Goal: Transaction & Acquisition: Purchase product/service

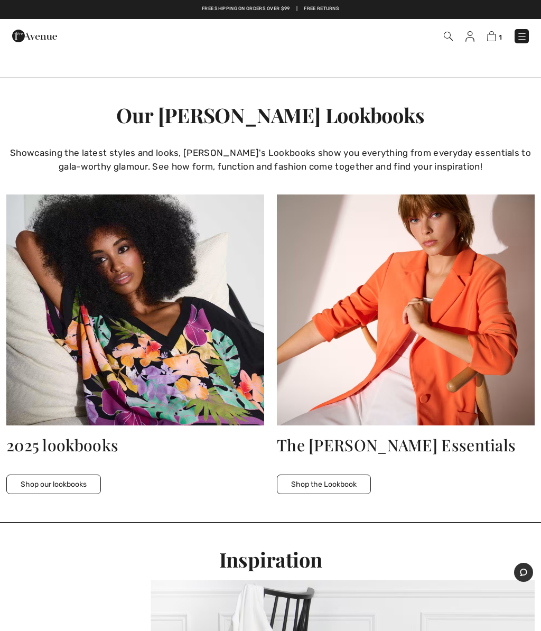
scroll to position [1920, 0]
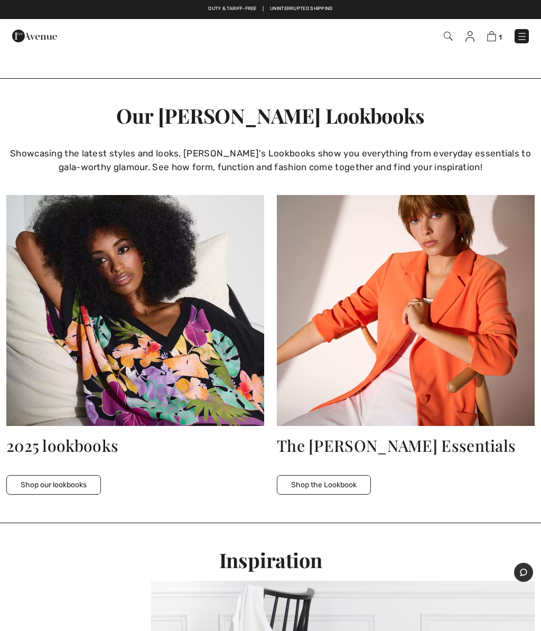
click at [524, 220] on img at bounding box center [406, 310] width 258 height 231
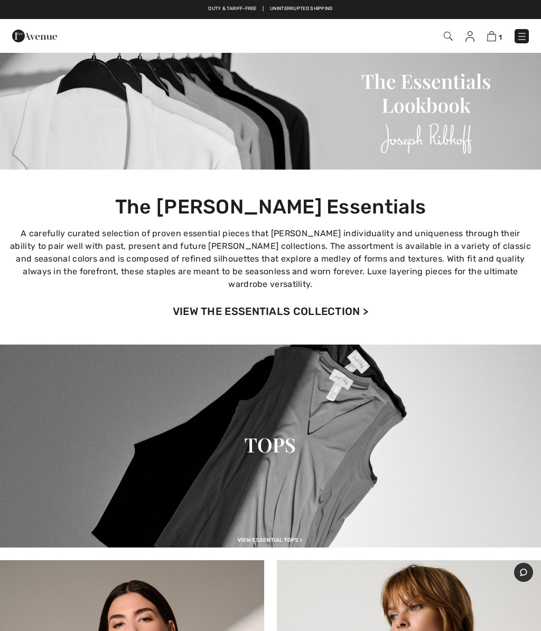
click at [347, 305] on link "VIEW THE ESSENTIALS COLLECTION >" at bounding box center [271, 311] width 196 height 13
click at [361, 305] on link "VIEW THE ESSENTIALS COLLECTION >" at bounding box center [271, 311] width 196 height 13
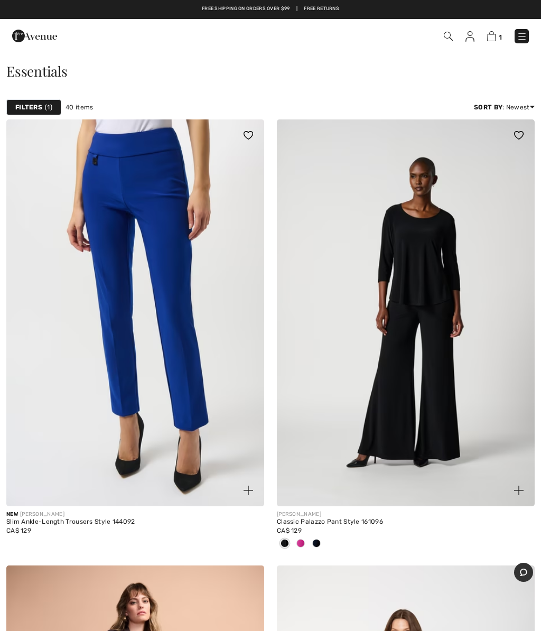
click at [176, 272] on img at bounding box center [135, 312] width 258 height 387
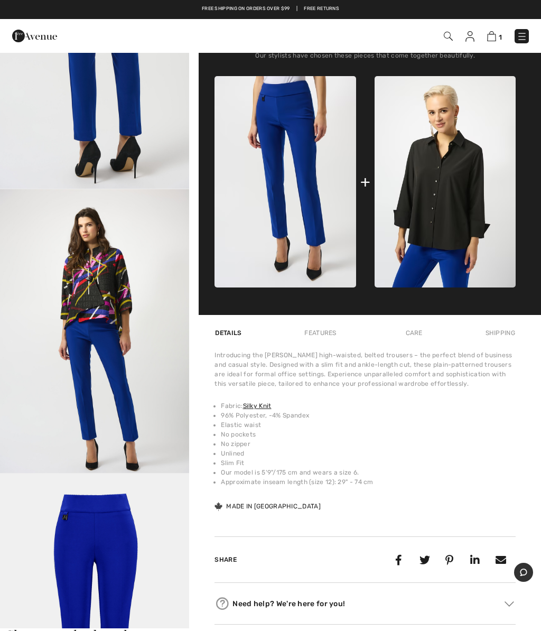
scroll to position [430, 0]
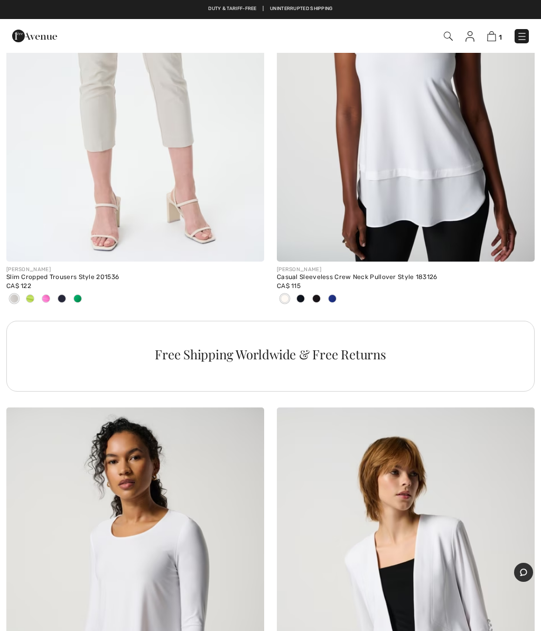
scroll to position [5237, 0]
click at [334, 300] on div at bounding box center [333, 299] width 16 height 17
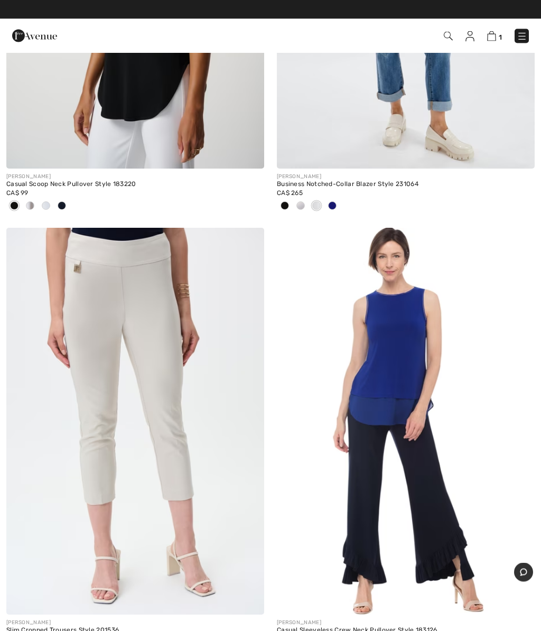
scroll to position [4885, 0]
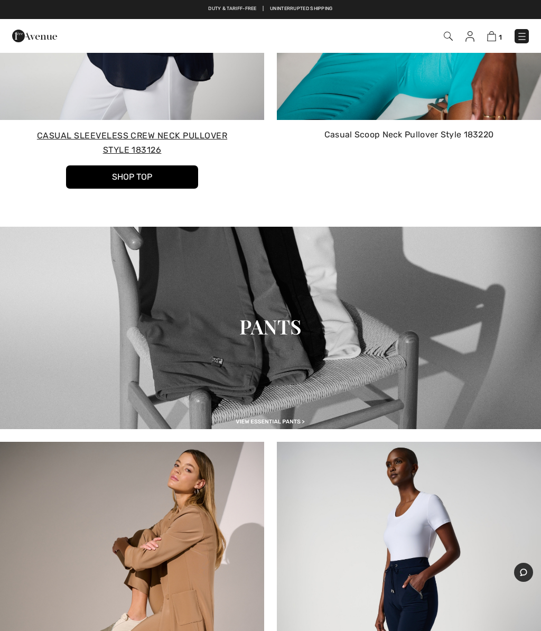
scroll to position [1209, 0]
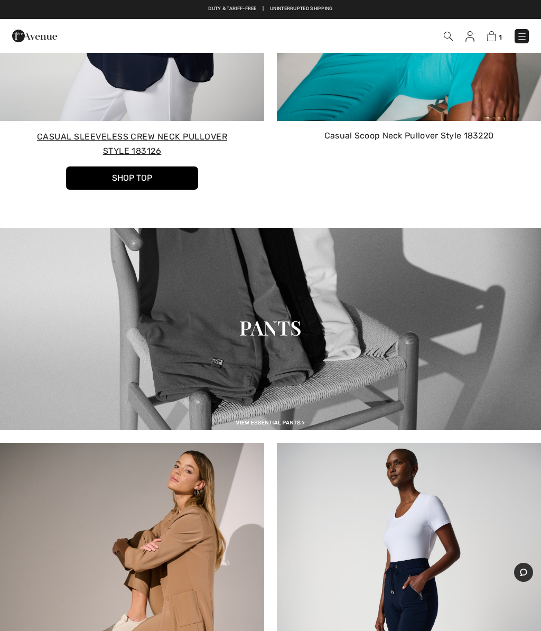
click at [267, 318] on img at bounding box center [270, 329] width 541 height 202
click at [285, 316] on img at bounding box center [270, 329] width 541 height 202
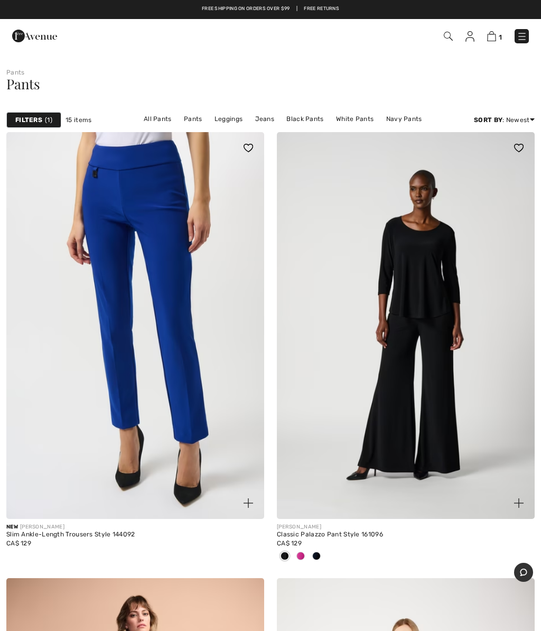
click at [50, 120] on span "1" at bounding box center [48, 120] width 7 height 10
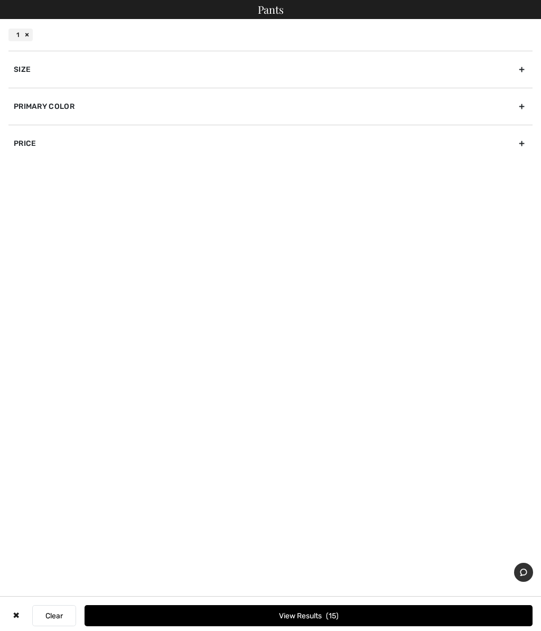
click at [517, 107] on div "Primary Color" at bounding box center [270, 106] width 524 height 37
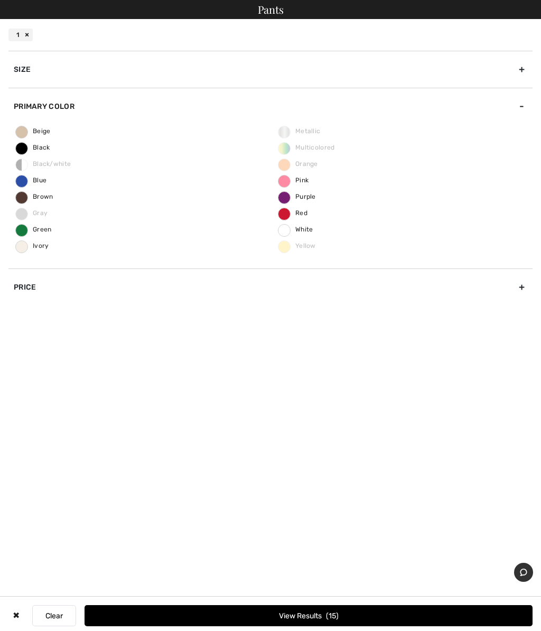
click at [19, 186] on label "Blue" at bounding box center [21, 181] width 13 height 13
click at [0, 0] on input "Blue" at bounding box center [0, 0] width 0 height 0
click at [300, 618] on button "View Results 13" at bounding box center [309, 615] width 448 height 21
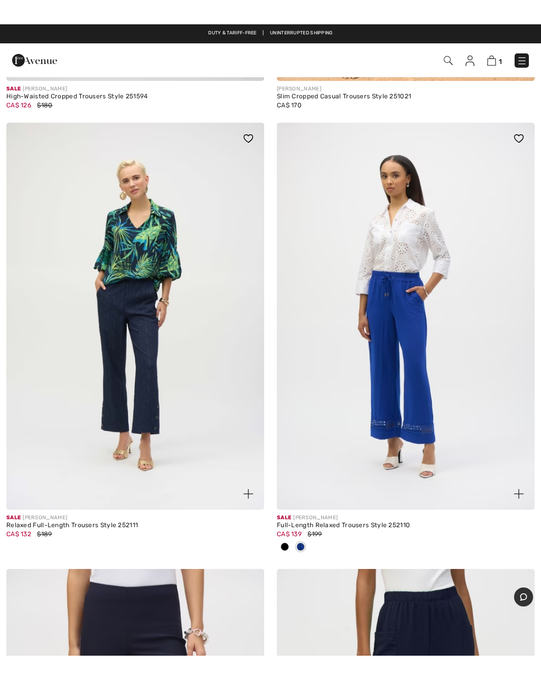
scroll to position [6728, 0]
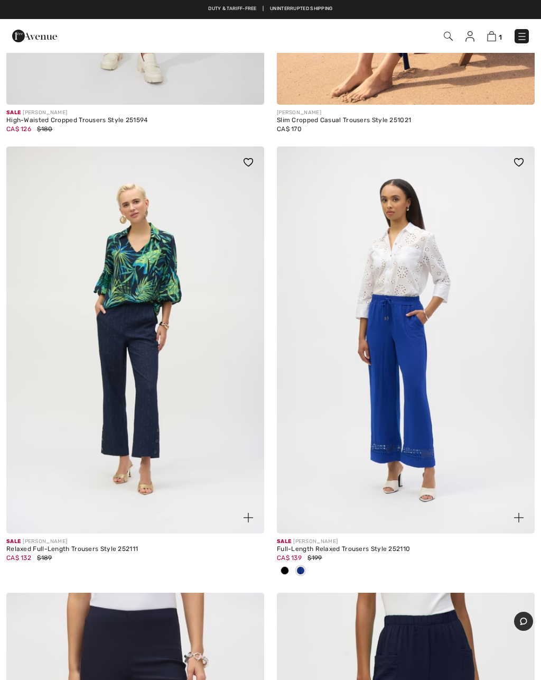
click at [405, 330] on img at bounding box center [406, 339] width 258 height 387
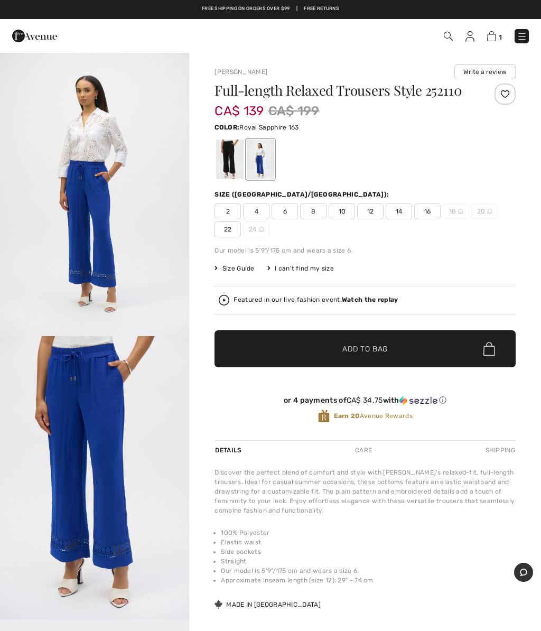
click at [225, 155] on div at bounding box center [229, 160] width 27 height 40
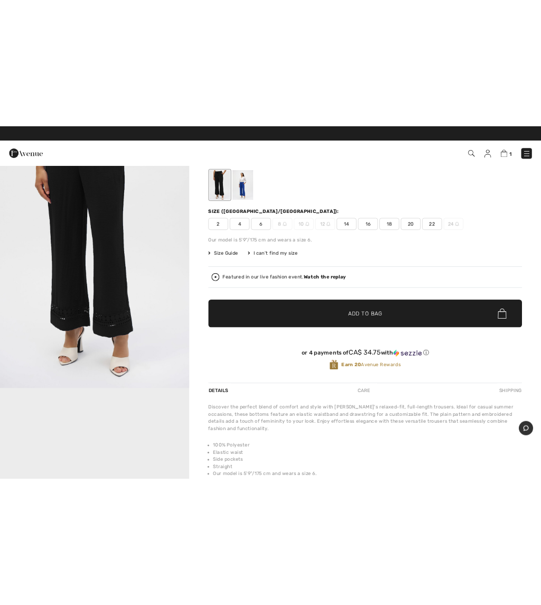
scroll to position [101, 0]
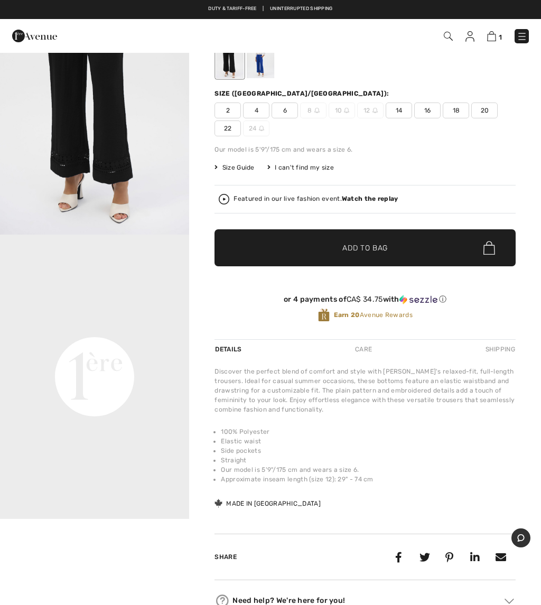
click at [399, 113] on span "14" at bounding box center [399, 111] width 26 height 16
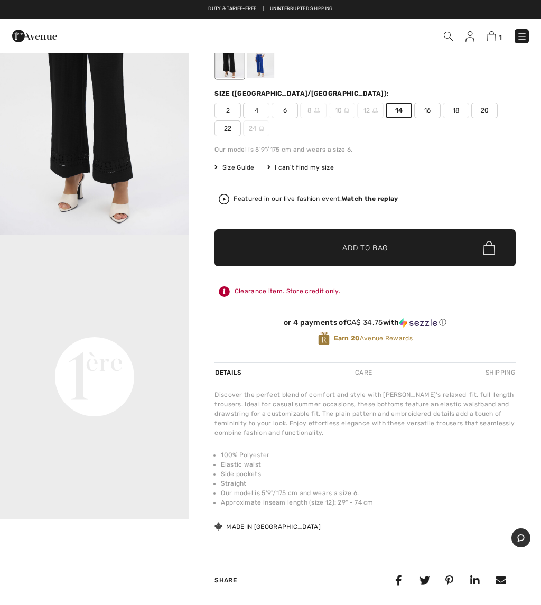
click at [358, 253] on span "Add to Bag" at bounding box center [365, 248] width 45 height 11
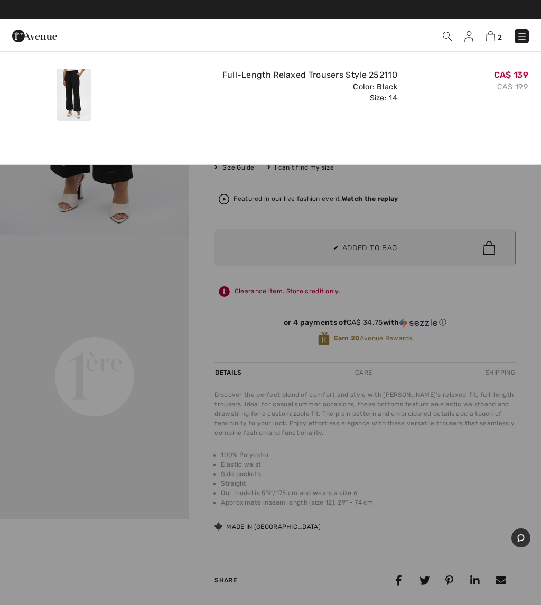
scroll to position [0, 0]
